Goal: Task Accomplishment & Management: Complete application form

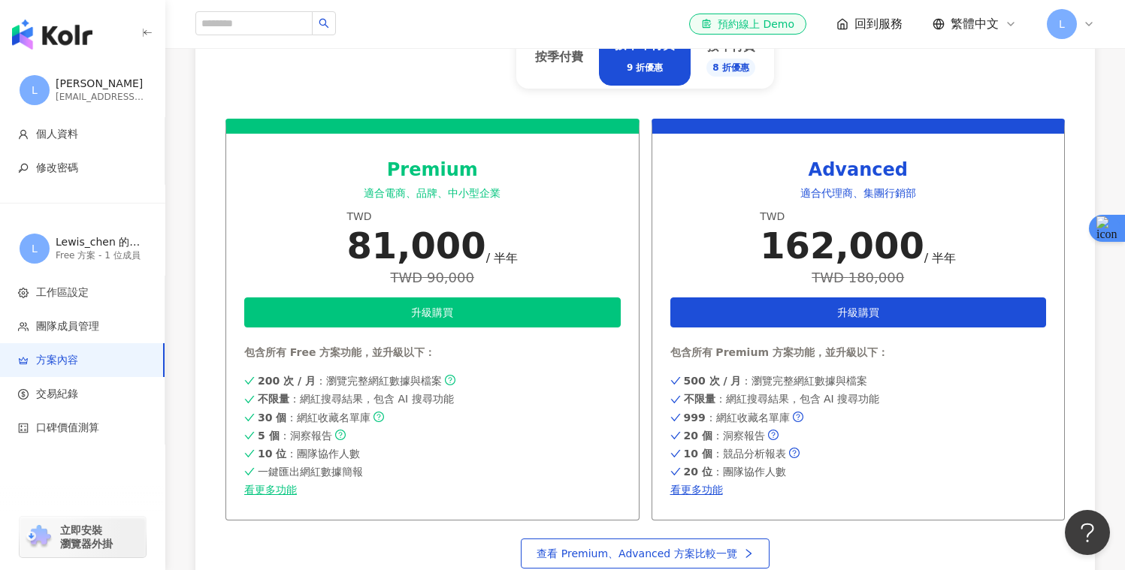
click at [61, 35] on img "button" at bounding box center [52, 35] width 80 height 30
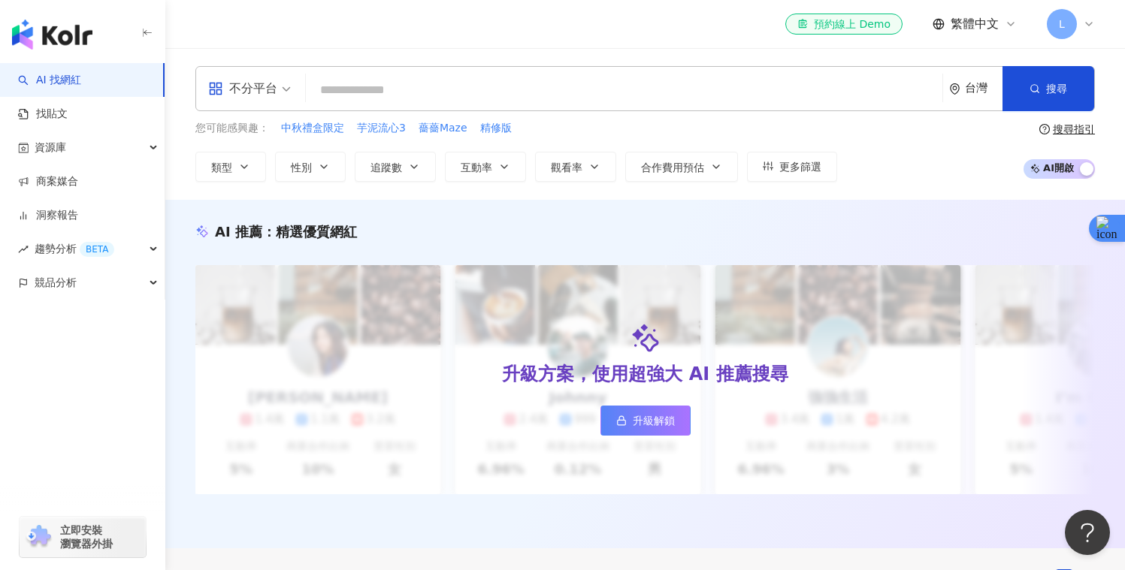
click at [1089, 26] on icon at bounding box center [1089, 24] width 12 height 12
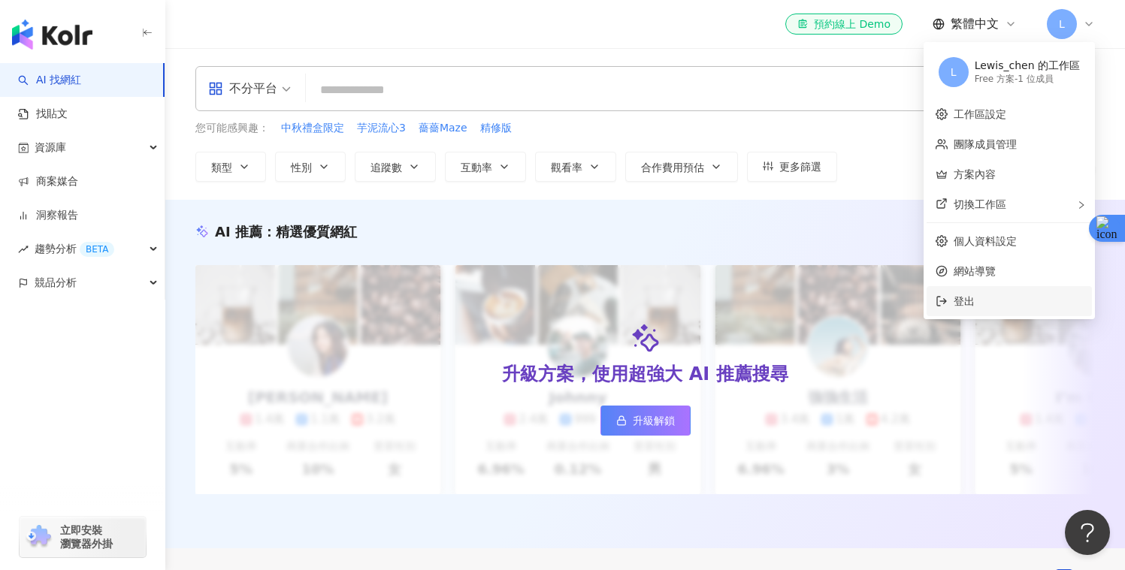
click at [1000, 297] on span "登出" at bounding box center [1018, 301] width 129 height 17
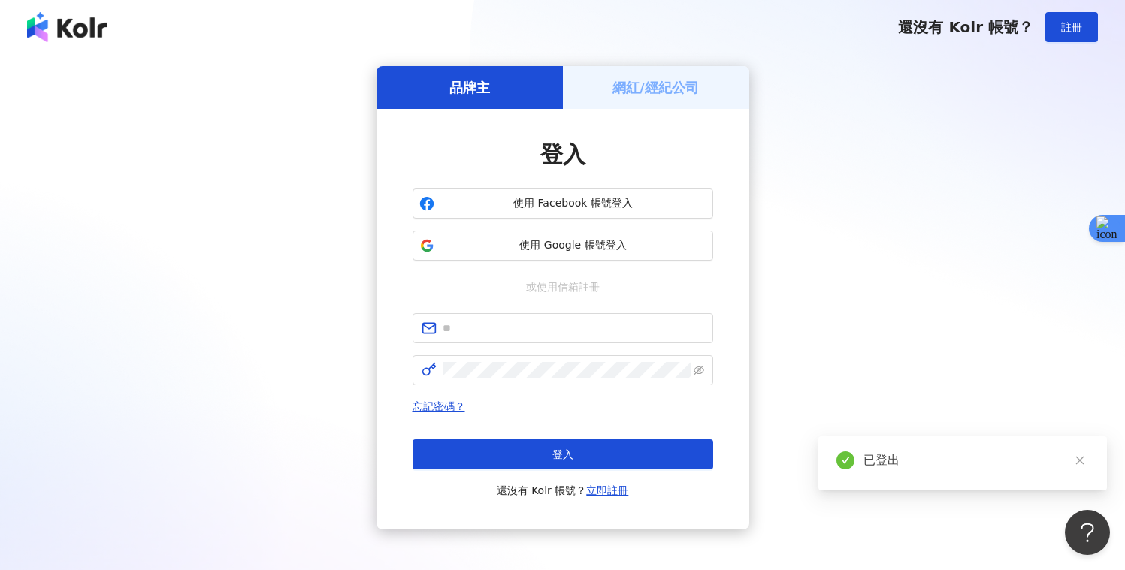
click at [641, 89] on h5 "網紅/經紀公司" at bounding box center [656, 87] width 86 height 19
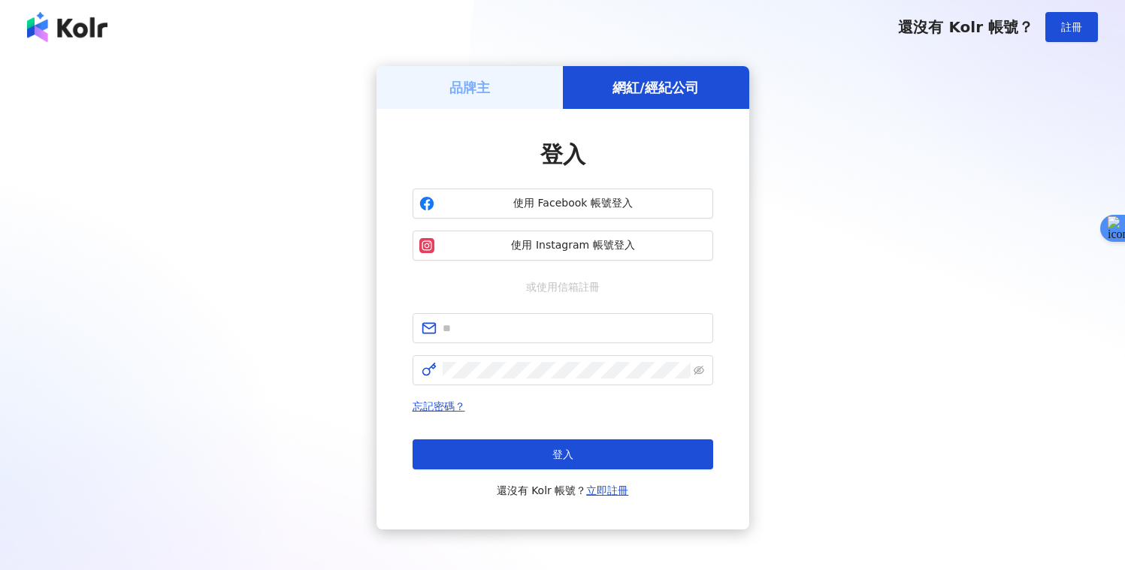
click at [753, 162] on div "品牌主 網紅/經紀公司 登入 使用 Facebook 帳號登入 使用 Instagram 帳號登入 或使用信箱註冊 忘記密碼？ 登入 還沒有 Kolr 帳號？…" at bounding box center [562, 298] width 1089 height 464
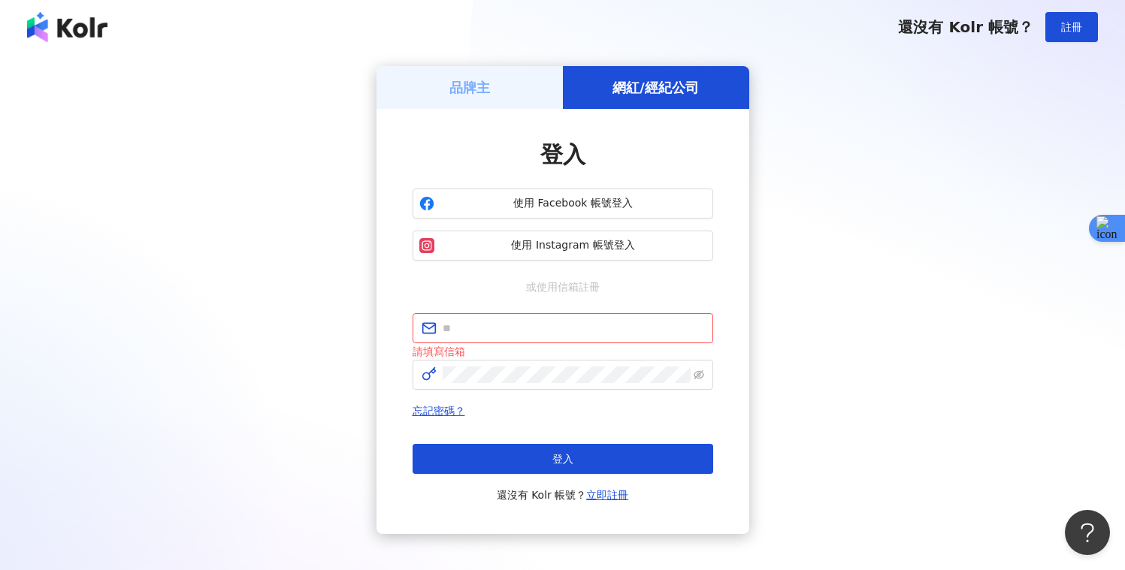
click at [533, 103] on div "品牌主" at bounding box center [470, 87] width 186 height 43
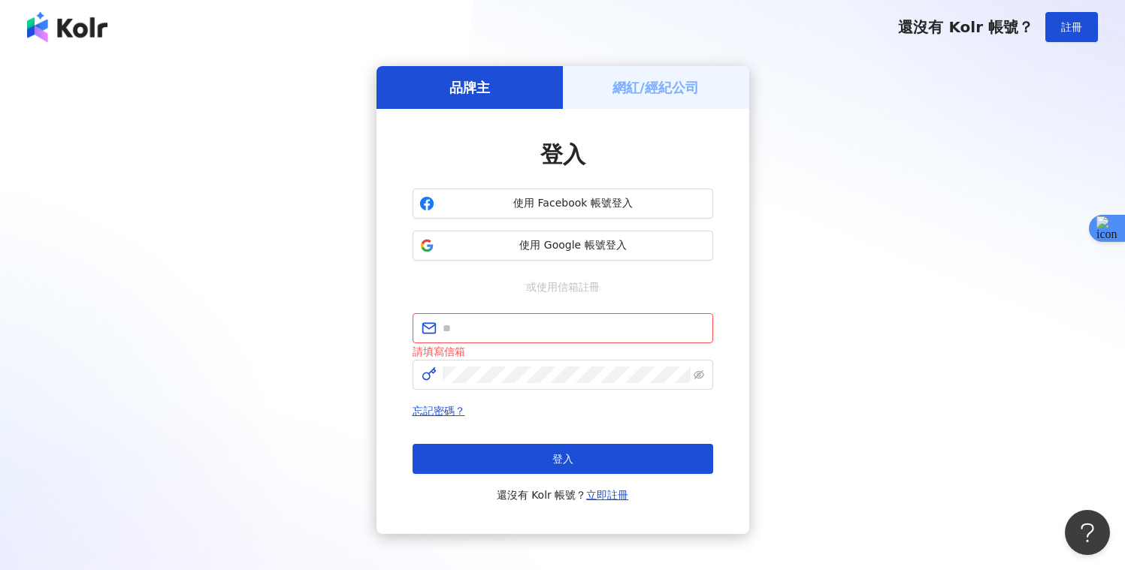
click at [664, 108] on div "網紅/經紀公司" at bounding box center [656, 87] width 186 height 43
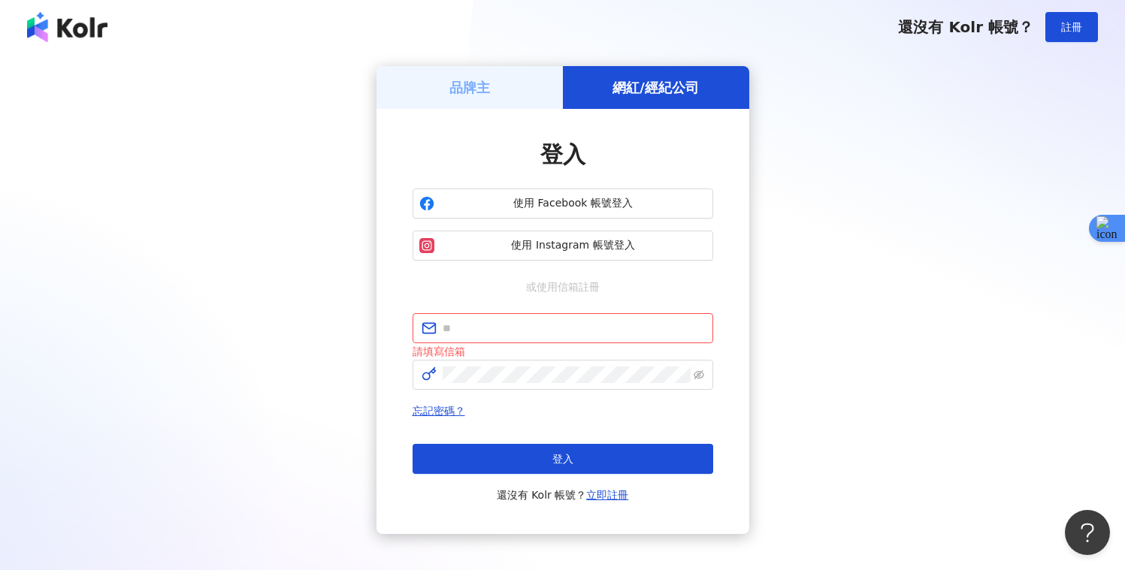
click at [518, 92] on div "品牌主" at bounding box center [470, 87] width 186 height 43
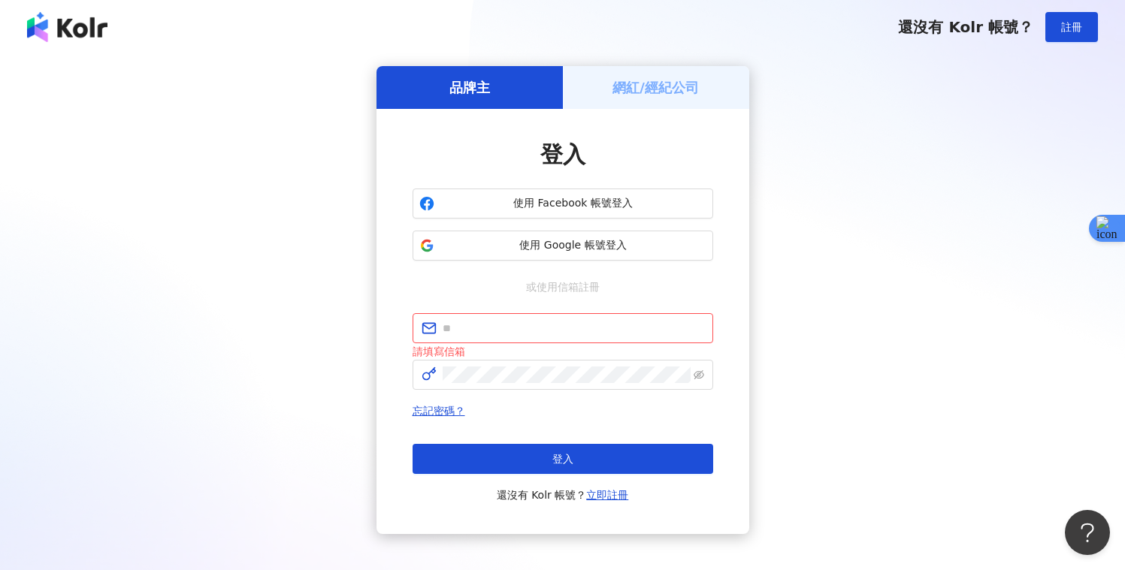
click at [601, 92] on div "網紅/經紀公司" at bounding box center [656, 87] width 186 height 43
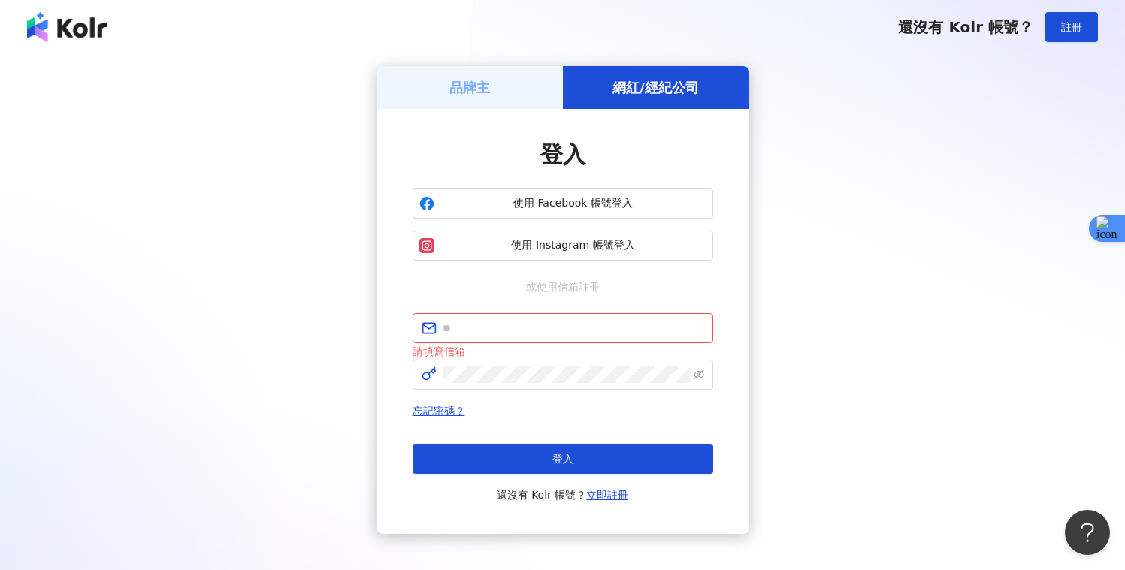
click at [509, 92] on div "品牌主" at bounding box center [470, 87] width 186 height 43
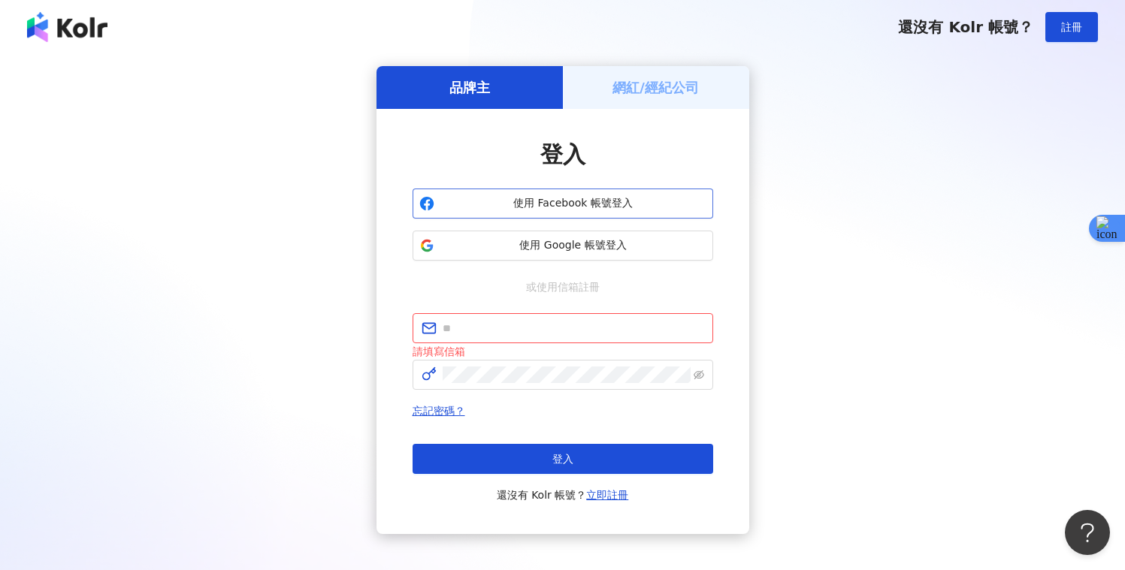
click at [625, 199] on span "使用 Facebook 帳號登入" at bounding box center [573, 203] width 266 height 15
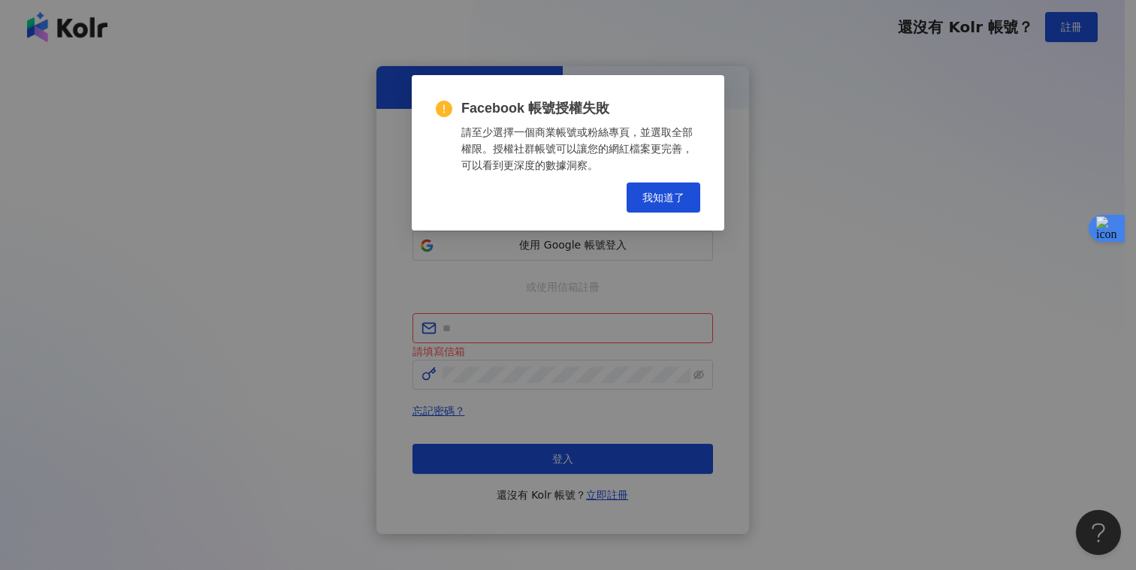
click at [680, 192] on span "我知道了" at bounding box center [664, 198] width 42 height 12
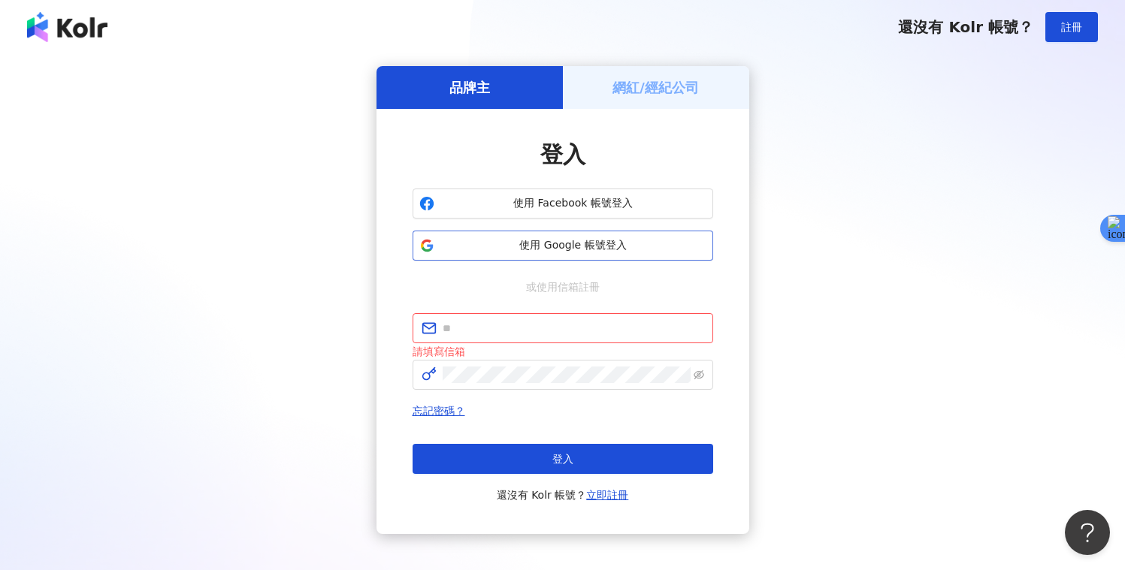
click at [632, 242] on span "使用 Google 帳號登入" at bounding box center [573, 245] width 266 height 15
click at [597, 241] on span "使用 Google 帳號登入" at bounding box center [573, 245] width 266 height 15
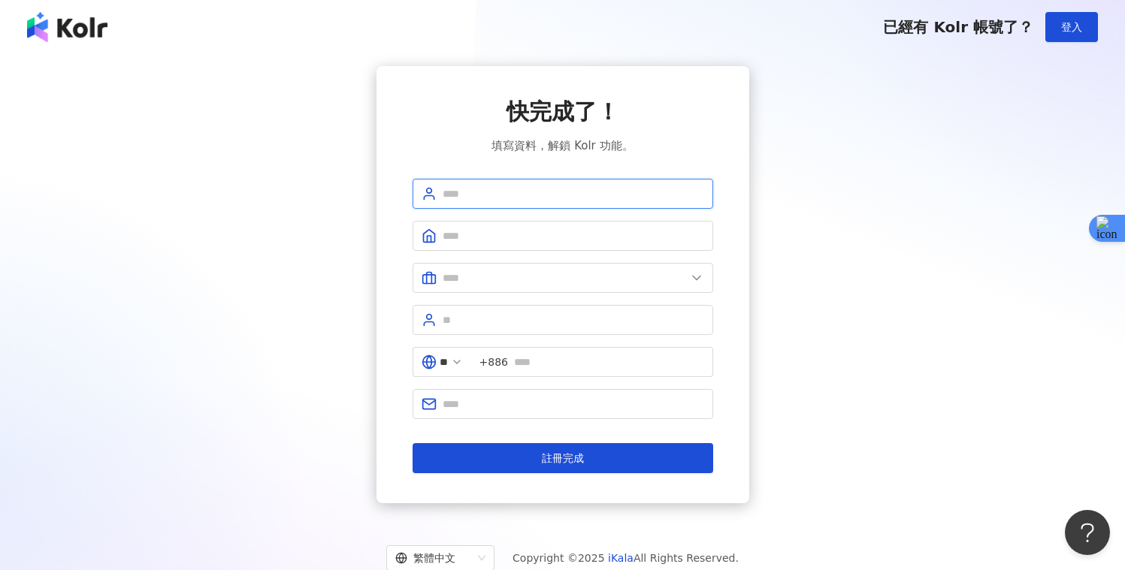
click at [576, 192] on input "text" at bounding box center [574, 194] width 262 height 17
type input "*"
type input "*****"
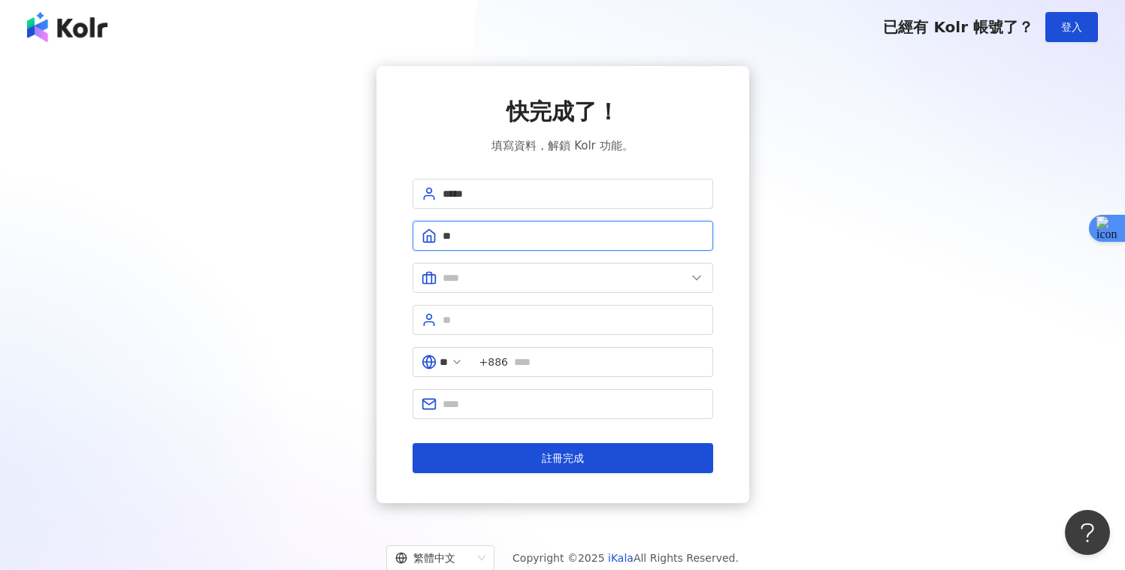
type input "*"
type input "*****"
click at [469, 262] on form "***** ***** ** +886 註冊完成" at bounding box center [563, 326] width 301 height 295
click at [472, 267] on span at bounding box center [563, 278] width 301 height 30
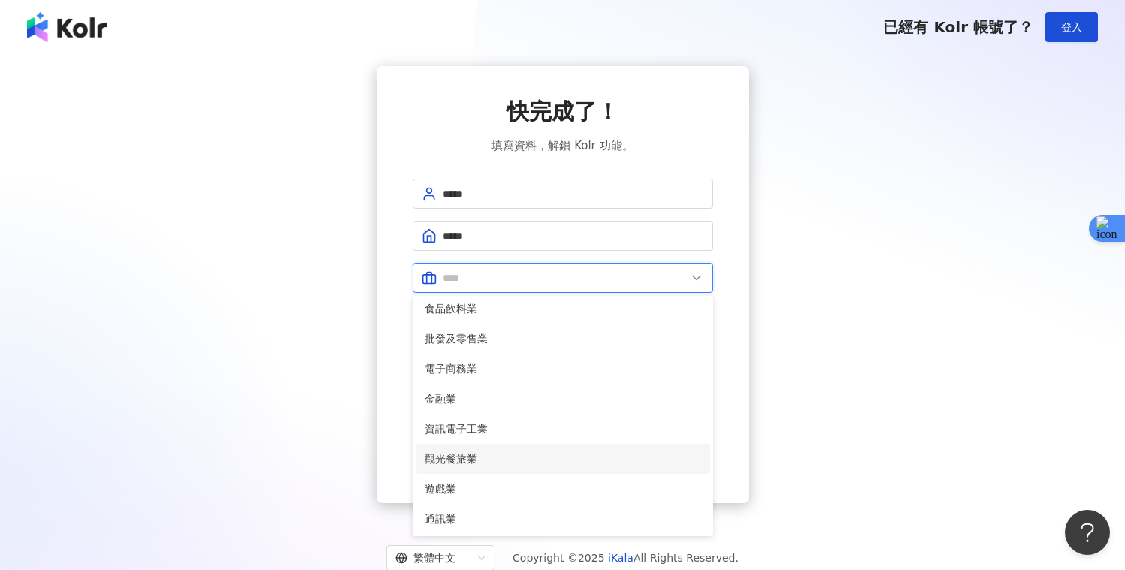
scroll to position [50, 0]
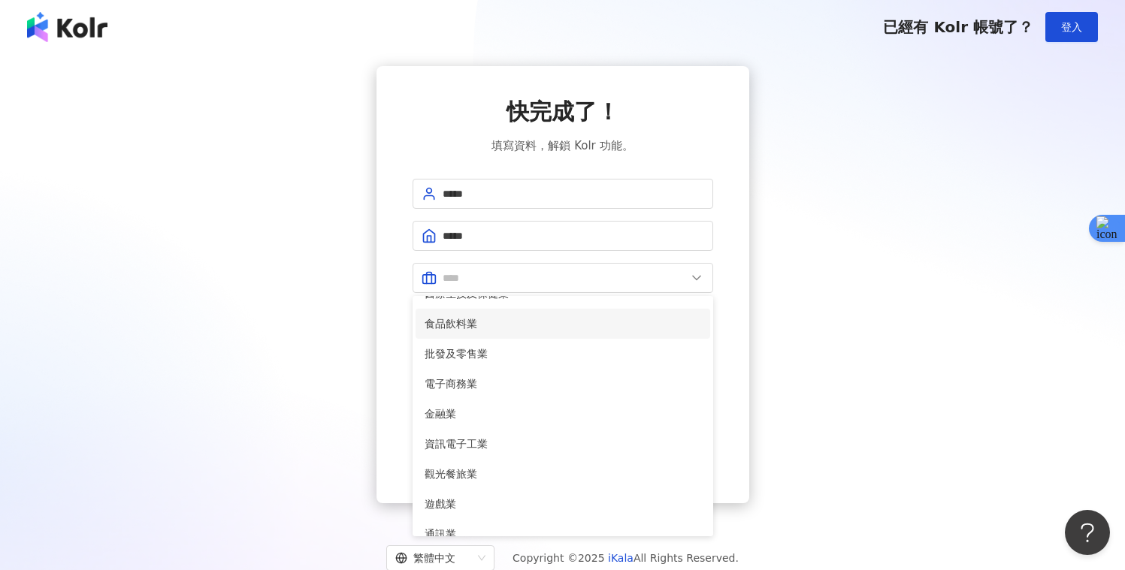
click at [460, 325] on span "食品飲料業" at bounding box center [563, 324] width 277 height 17
type input "*****"
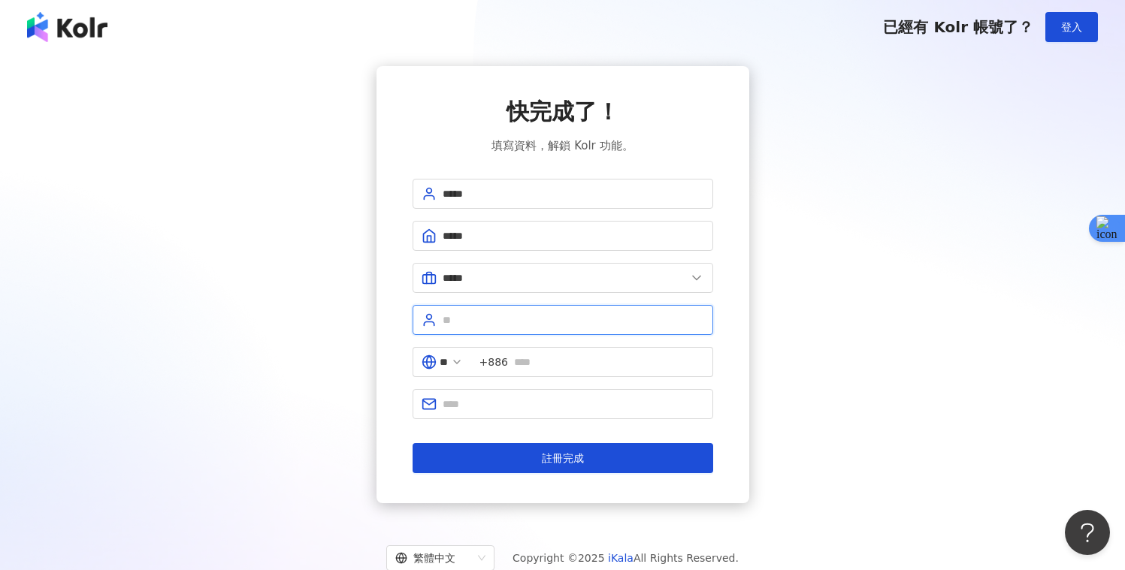
click at [490, 325] on input "text" at bounding box center [574, 320] width 262 height 17
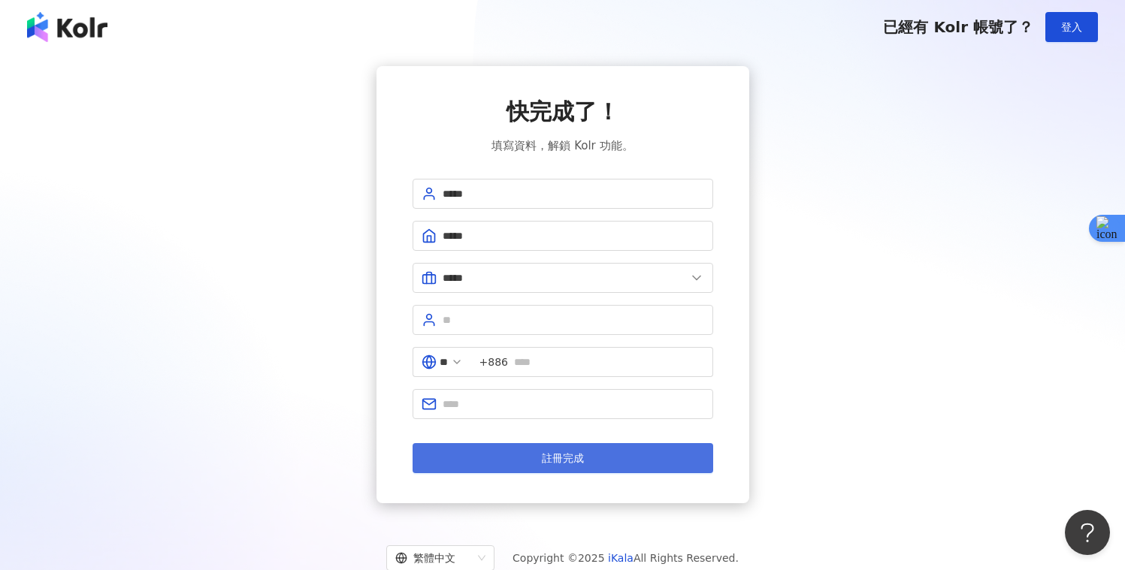
click at [604, 448] on button "註冊完成" at bounding box center [563, 458] width 301 height 30
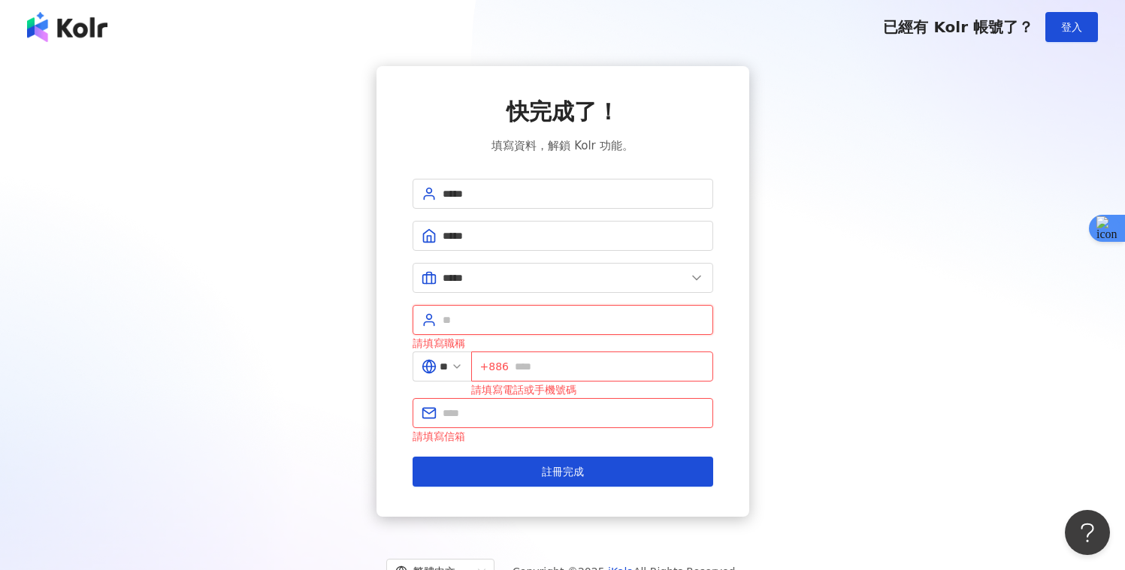
click at [501, 316] on input "text" at bounding box center [574, 320] width 262 height 17
type input "**"
click at [570, 358] on input "text" at bounding box center [609, 366] width 189 height 17
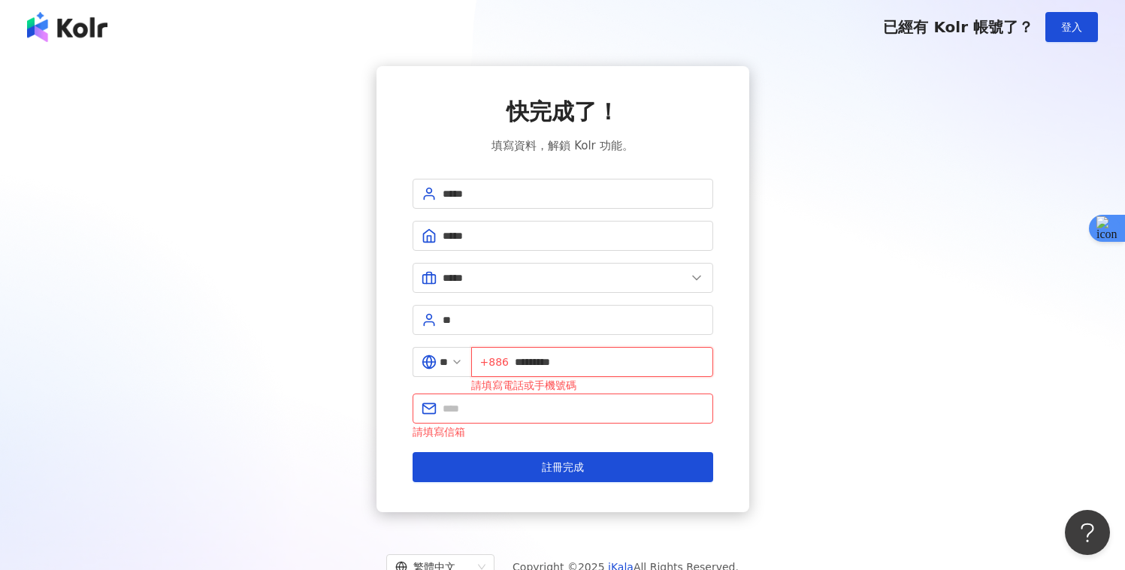
type input "*********"
type input "*"
type input "**********"
click at [413, 452] on button "註冊完成" at bounding box center [563, 467] width 301 height 30
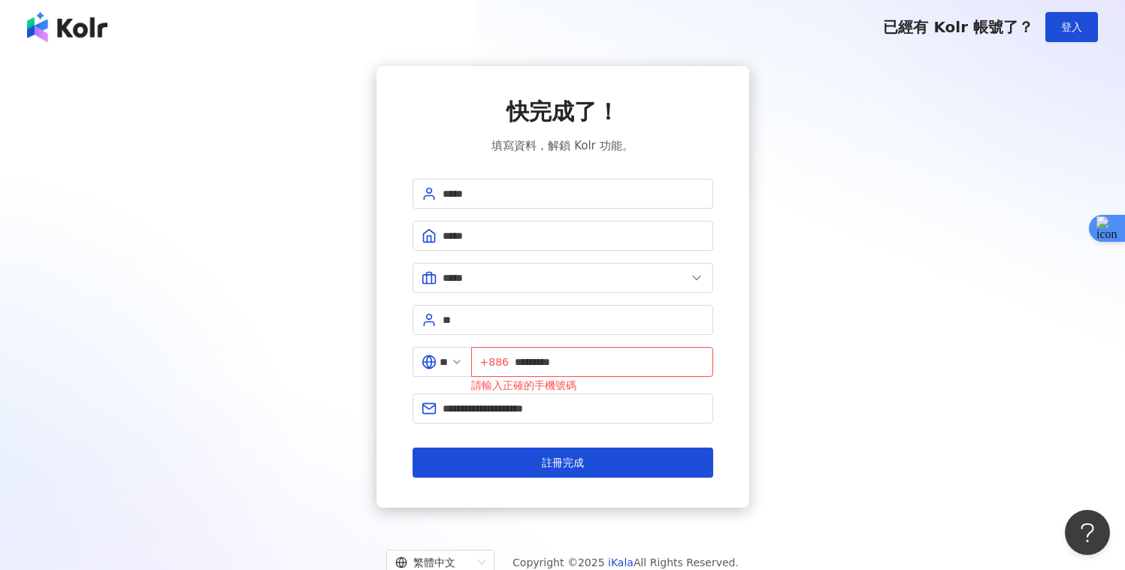
drag, startPoint x: 604, startPoint y: 454, endPoint x: 645, endPoint y: 443, distance: 42.7
click at [604, 453] on button "註冊完成" at bounding box center [563, 463] width 301 height 30
click at [524, 358] on input "*********" at bounding box center [609, 362] width 189 height 17
type input "**********"
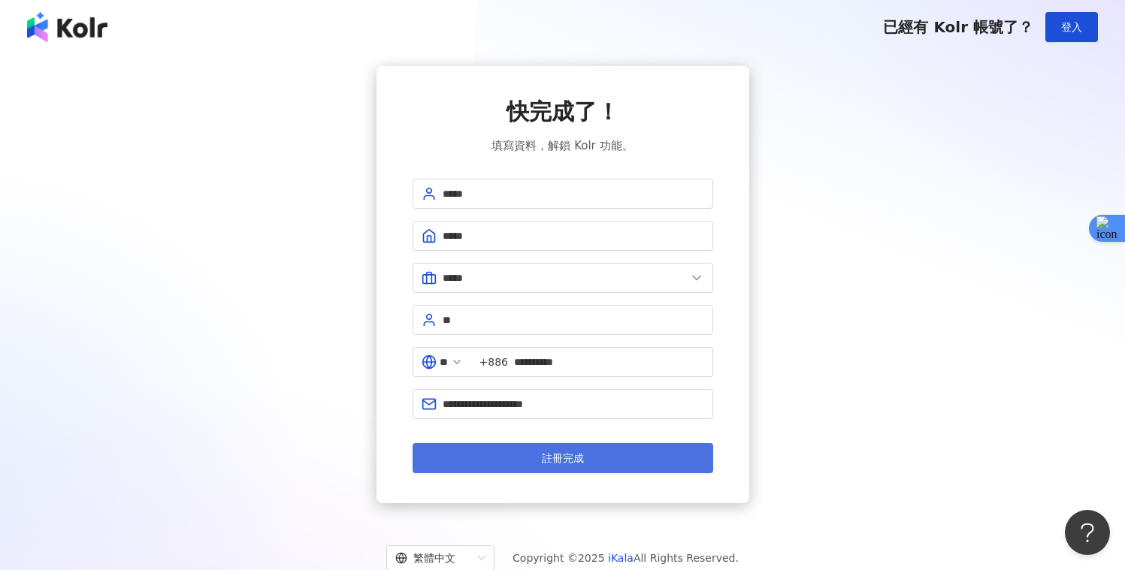
click at [558, 456] on span "註冊完成" at bounding box center [563, 458] width 42 height 12
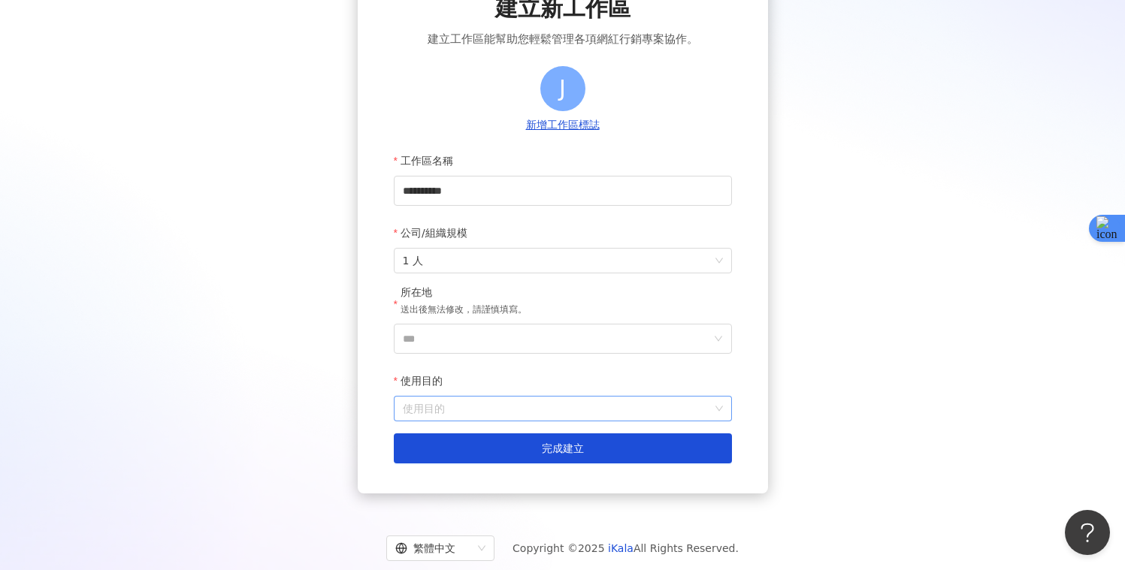
scroll to position [110, 0]
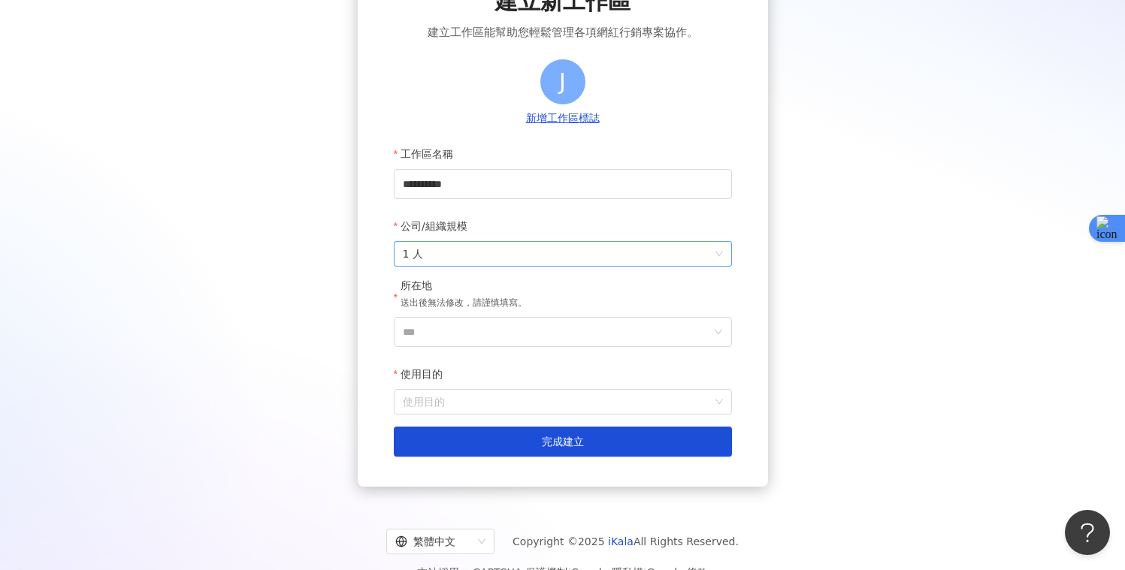
click at [476, 243] on span "1 人" at bounding box center [563, 254] width 320 height 24
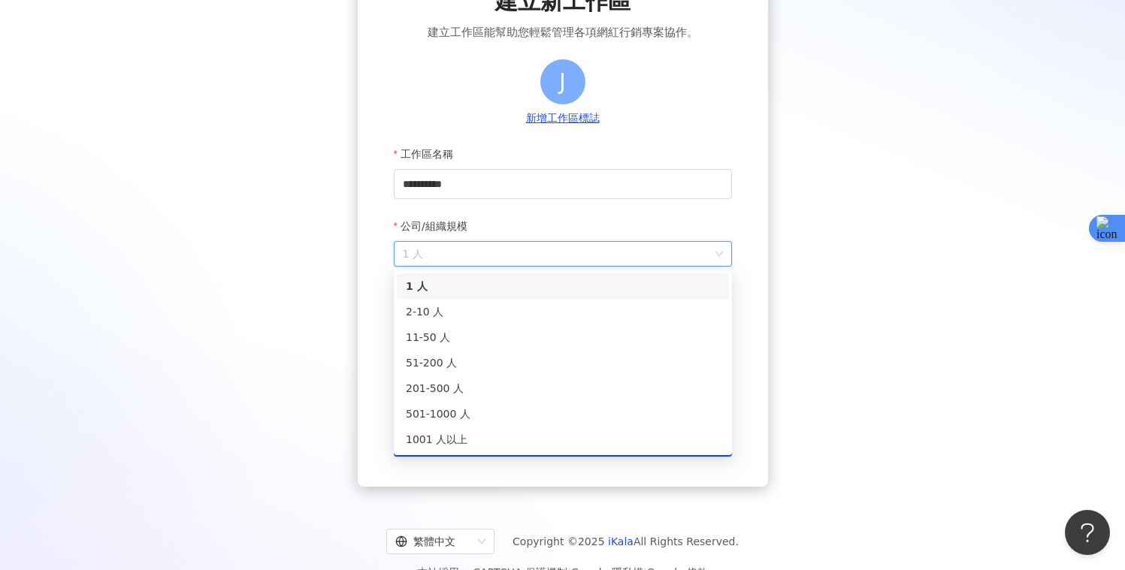
click at [863, 264] on div "**********" at bounding box center [562, 221] width 1089 height 531
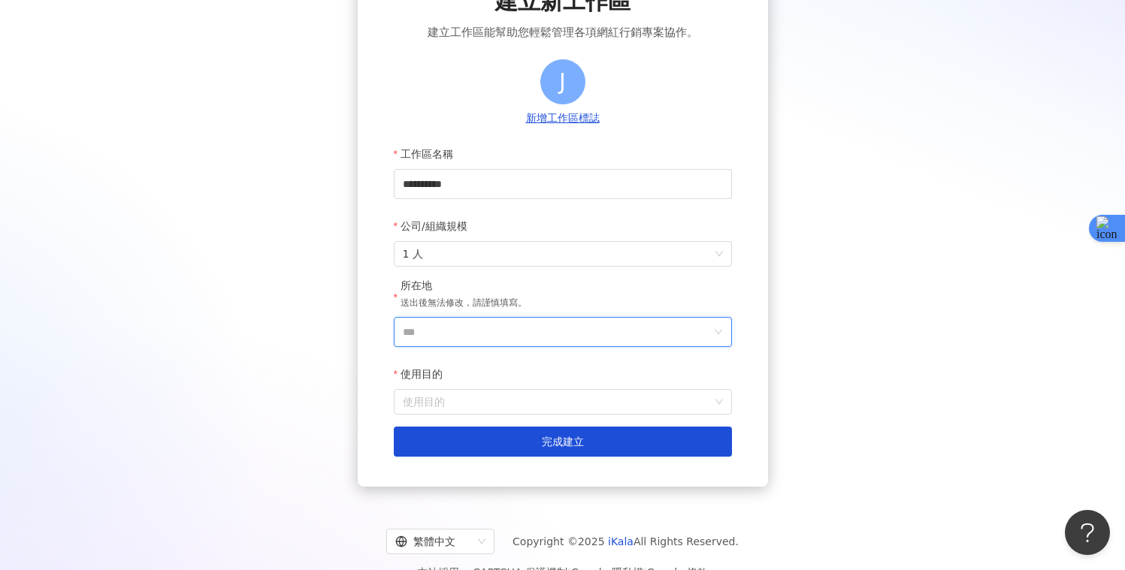
click at [549, 328] on input "***" at bounding box center [557, 332] width 308 height 29
click at [622, 128] on div "台灣" at bounding box center [649, 120] width 144 height 27
click at [525, 396] on input "使用目的" at bounding box center [563, 402] width 320 height 24
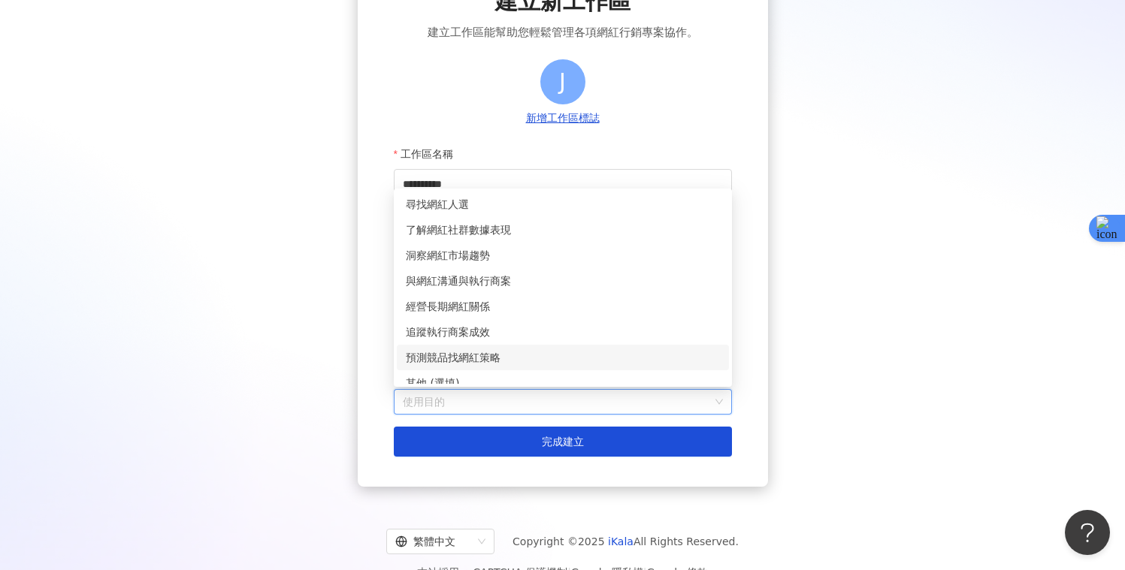
click at [512, 358] on div "預測競品找網紅策略" at bounding box center [563, 357] width 314 height 17
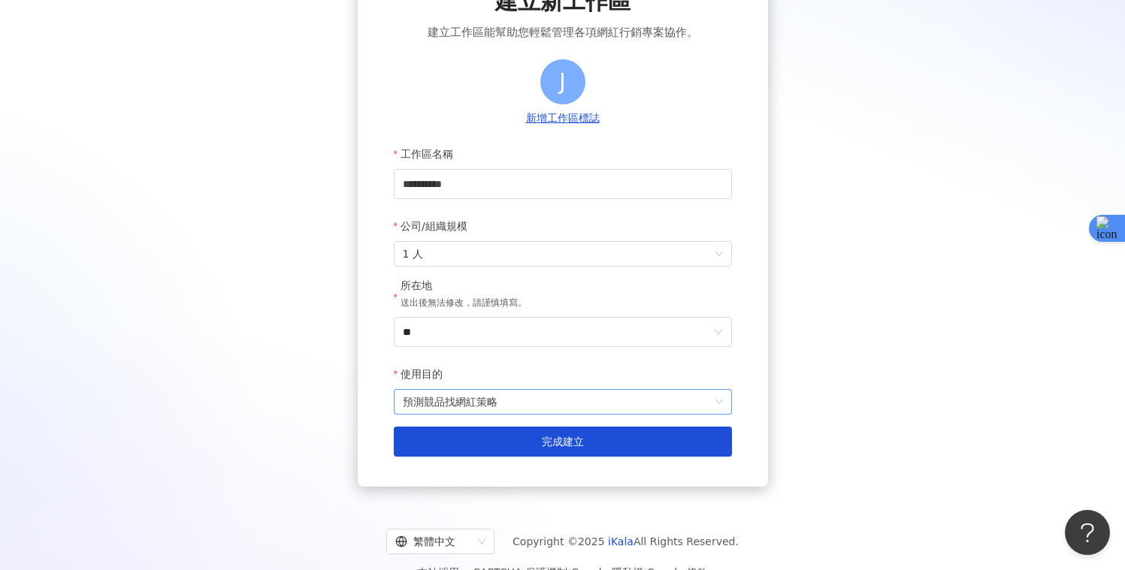
click at [507, 391] on span "預測競品找網紅策略" at bounding box center [563, 402] width 320 height 24
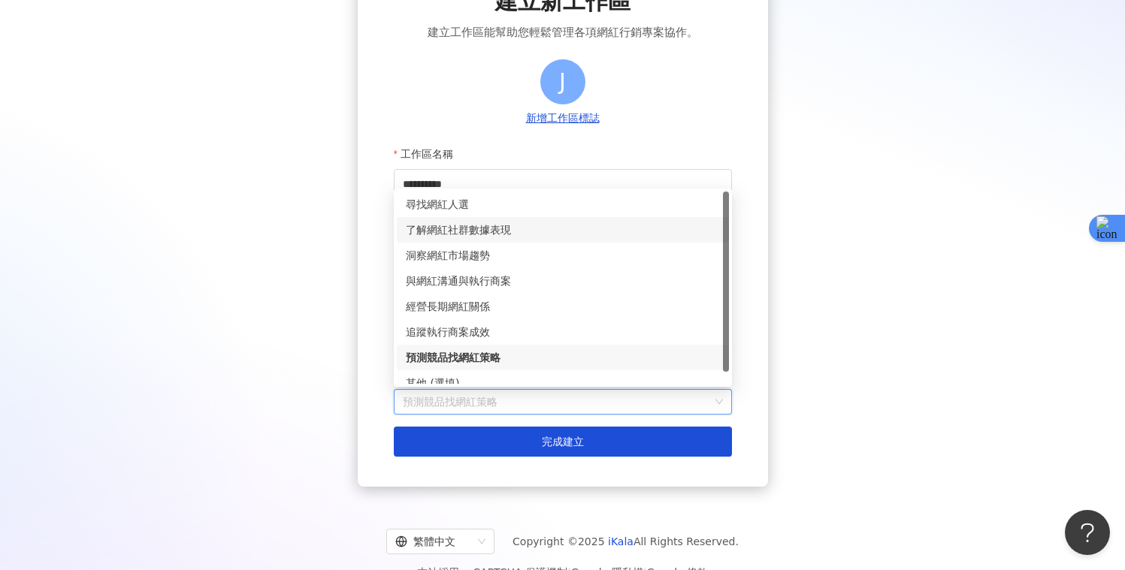
click at [486, 236] on div "了解網紅社群數據表現" at bounding box center [563, 230] width 314 height 17
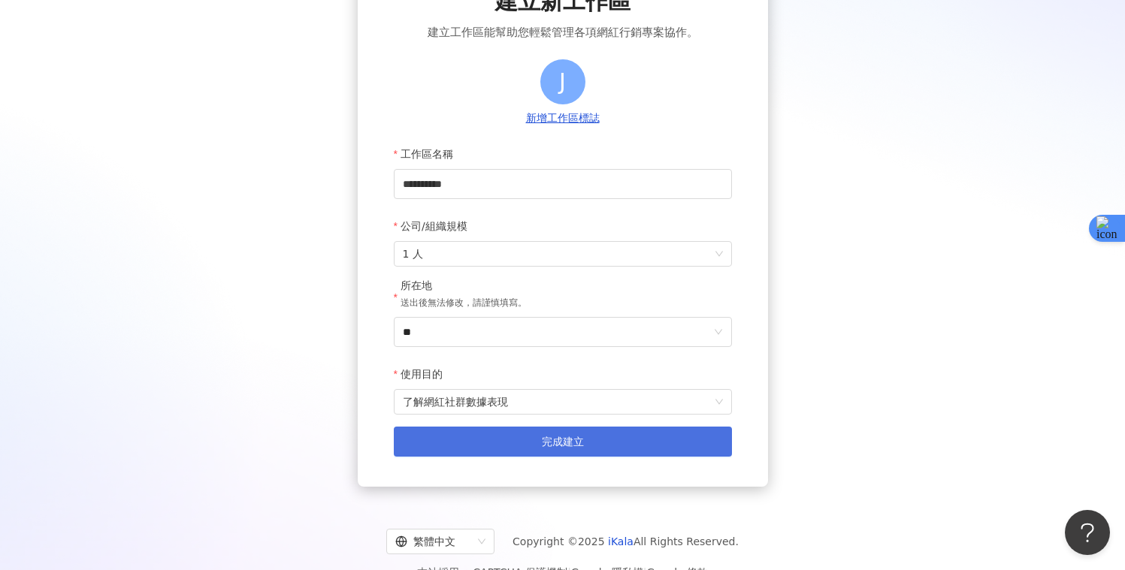
click at [526, 444] on button "完成建立" at bounding box center [563, 442] width 338 height 30
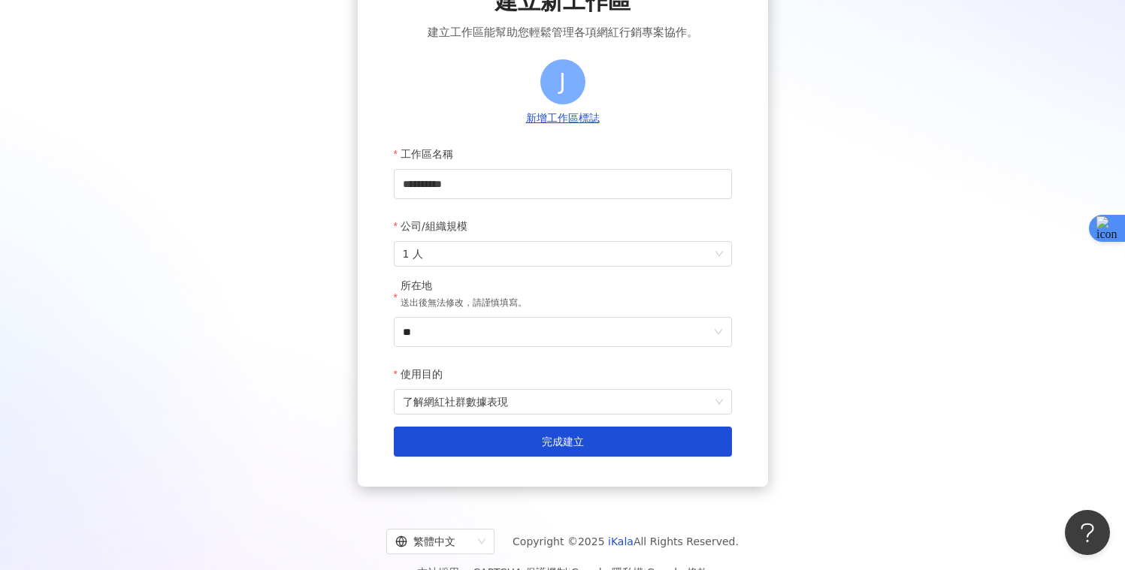
scroll to position [69, 0]
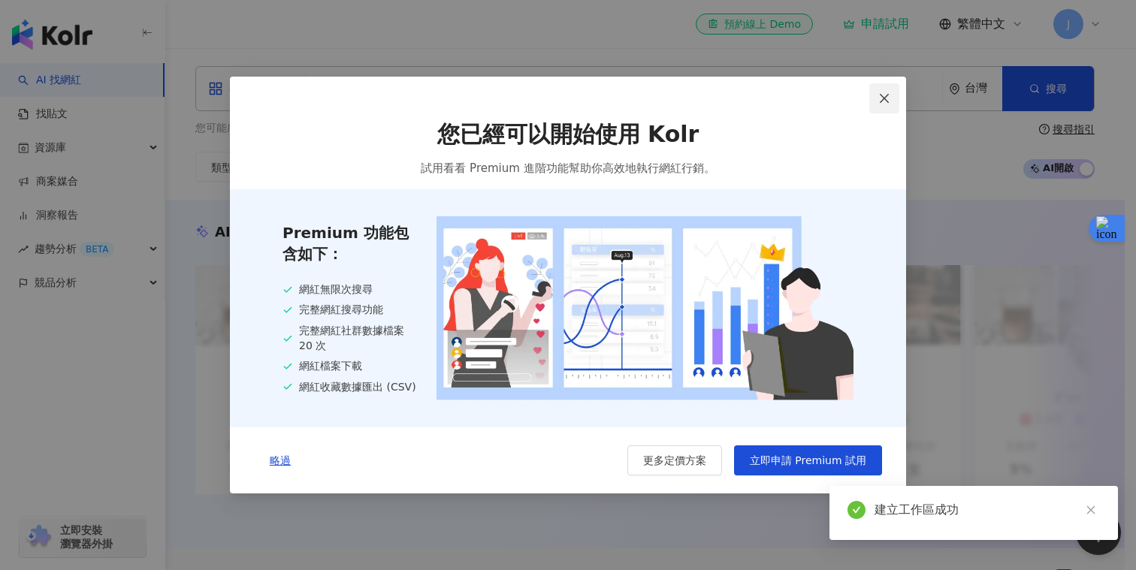
click at [892, 101] on span "Close" at bounding box center [885, 98] width 30 height 12
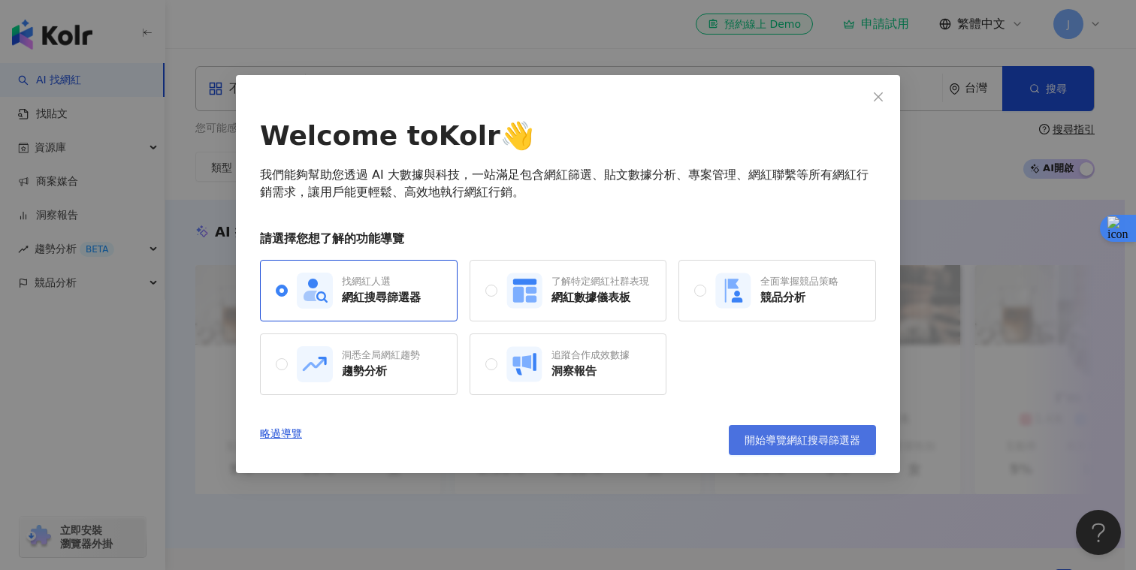
click at [832, 439] on span "開始導覽網紅搜尋篩選器" at bounding box center [803, 440] width 116 height 12
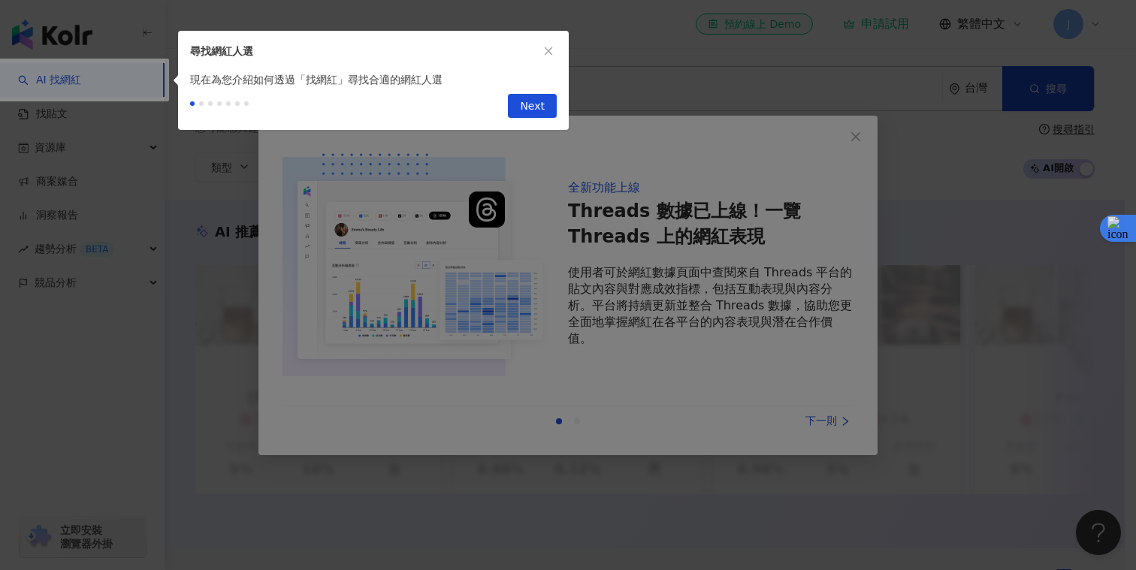
click at [552, 47] on icon "close" at bounding box center [548, 51] width 11 height 11
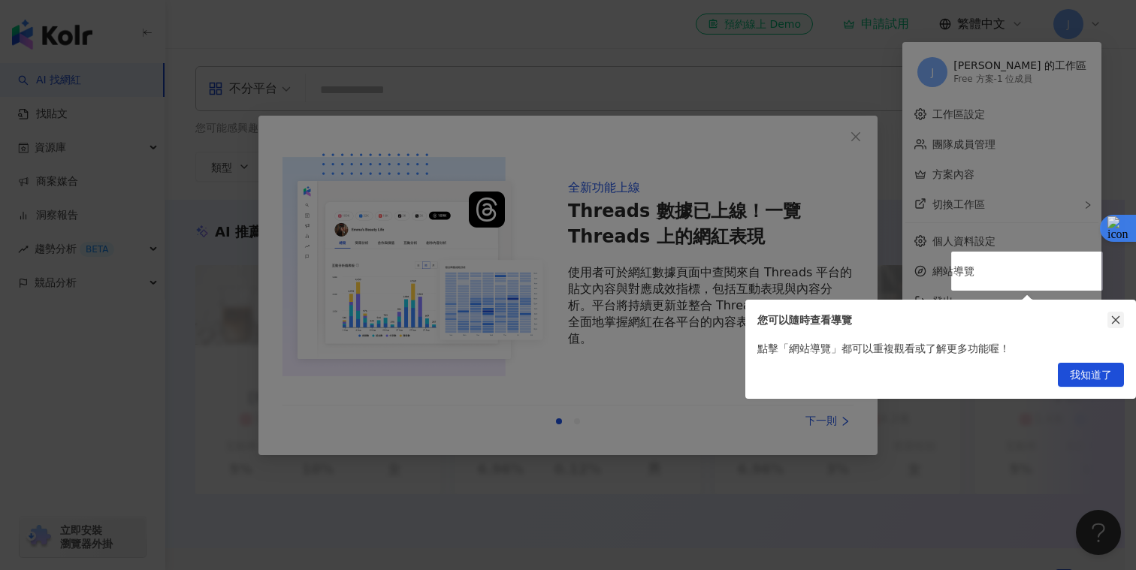
click at [1111, 319] on icon "close" at bounding box center [1116, 320] width 11 height 11
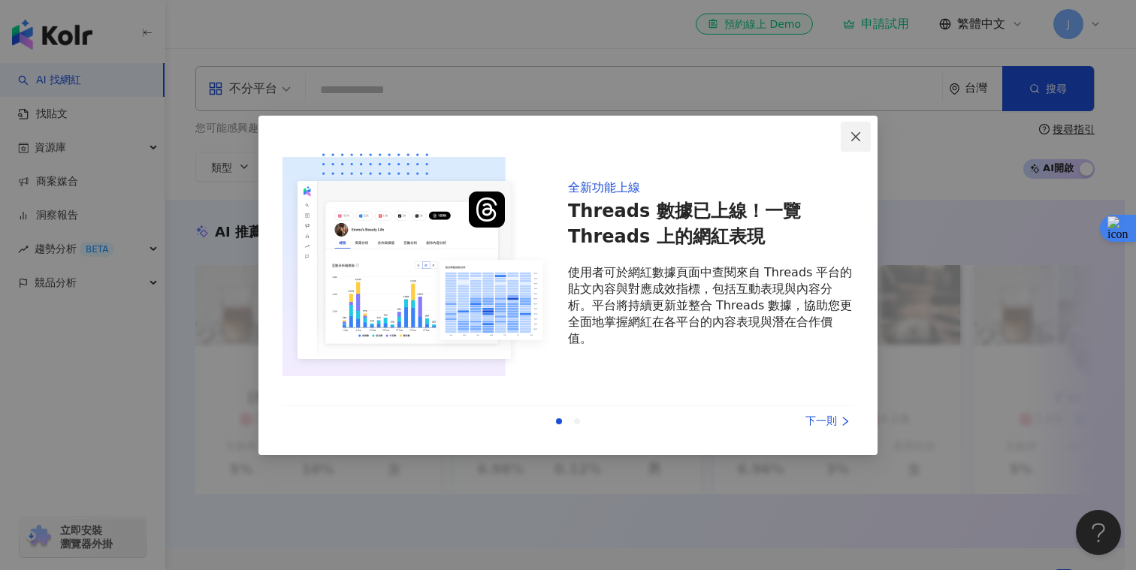
click at [862, 143] on button "Close" at bounding box center [856, 137] width 30 height 30
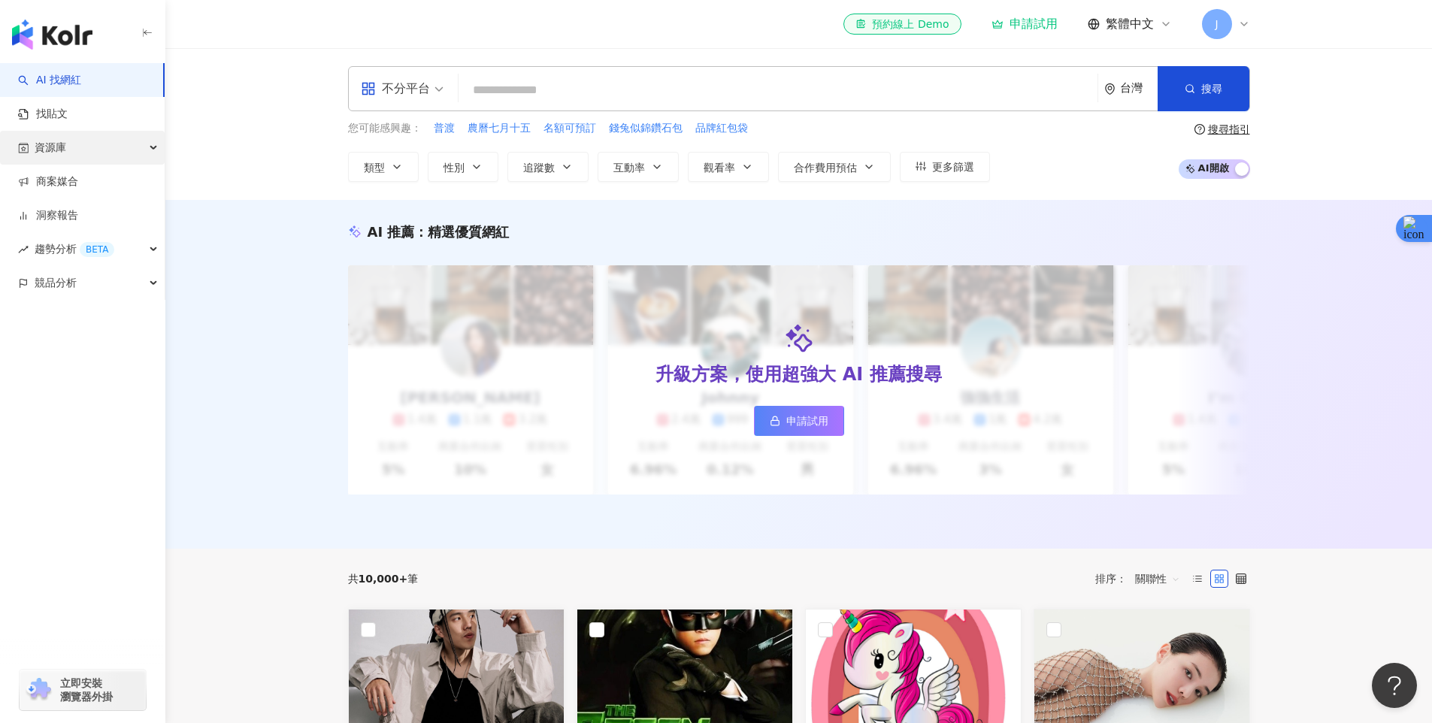
click at [99, 146] on div "資源庫" at bounding box center [82, 148] width 165 height 34
click at [780, 412] on link "申請試用" at bounding box center [799, 421] width 90 height 30
